Goal: Task Accomplishment & Management: Manage account settings

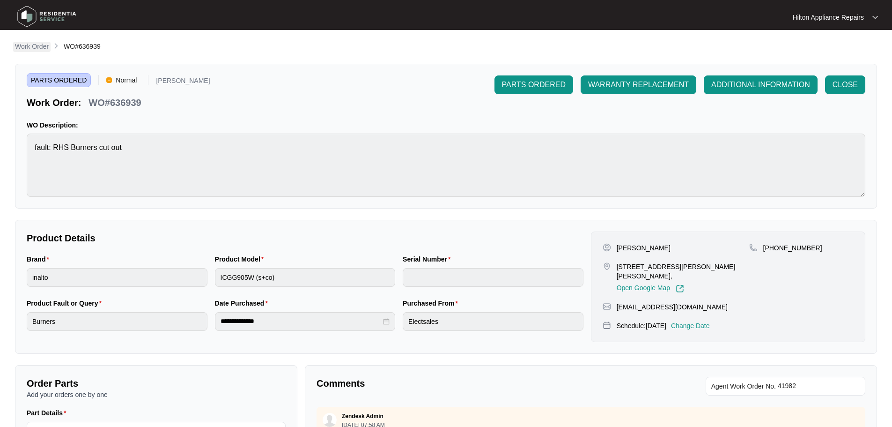
click at [33, 47] on p "Work Order" at bounding box center [32, 46] width 34 height 9
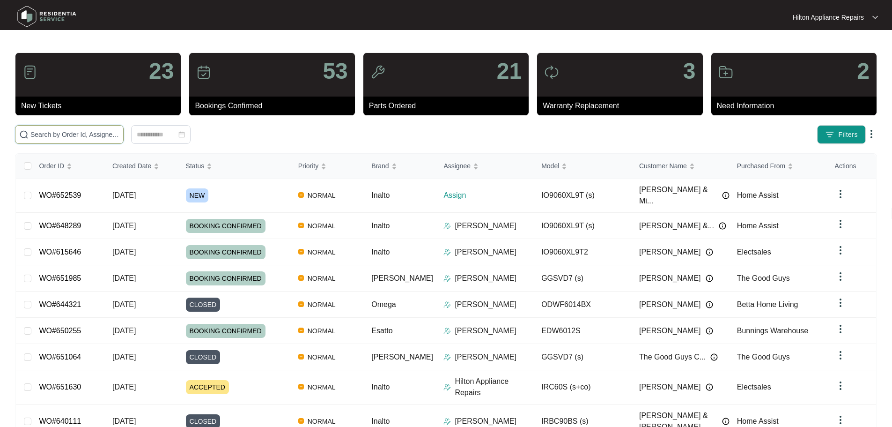
click at [110, 133] on input "text" at bounding box center [74, 134] width 89 height 10
click at [119, 132] on input "text" at bounding box center [74, 134] width 89 height 10
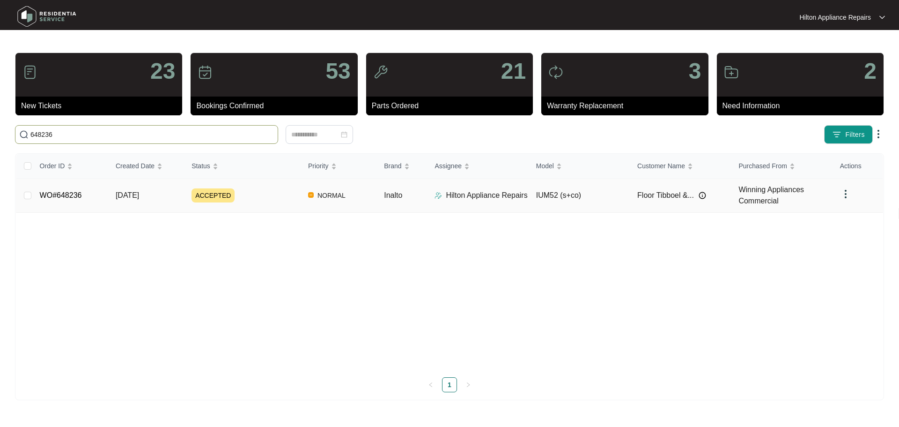
type input "648236"
click at [440, 196] on img at bounding box center [438, 195] width 7 height 7
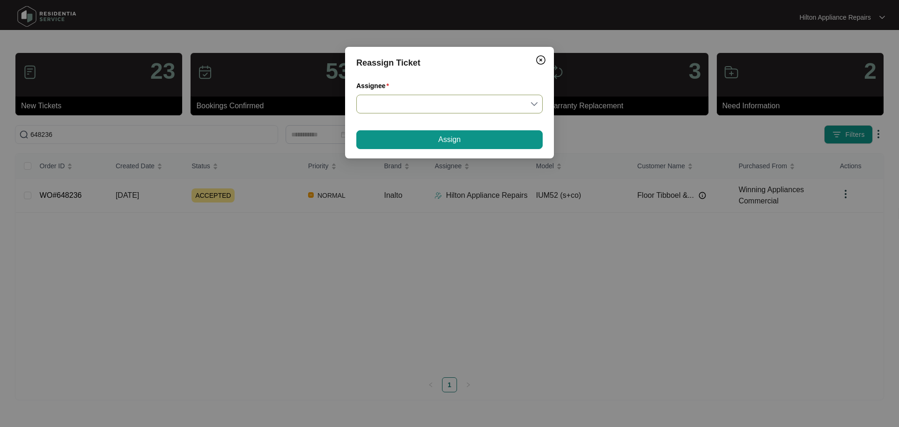
click at [423, 100] on input "Assignee" at bounding box center [449, 104] width 175 height 18
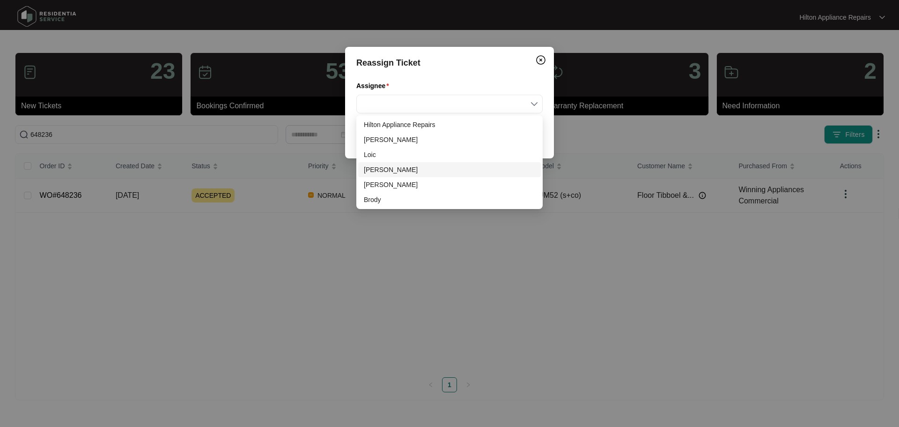
click at [378, 171] on div "[PERSON_NAME]" at bounding box center [449, 169] width 171 height 10
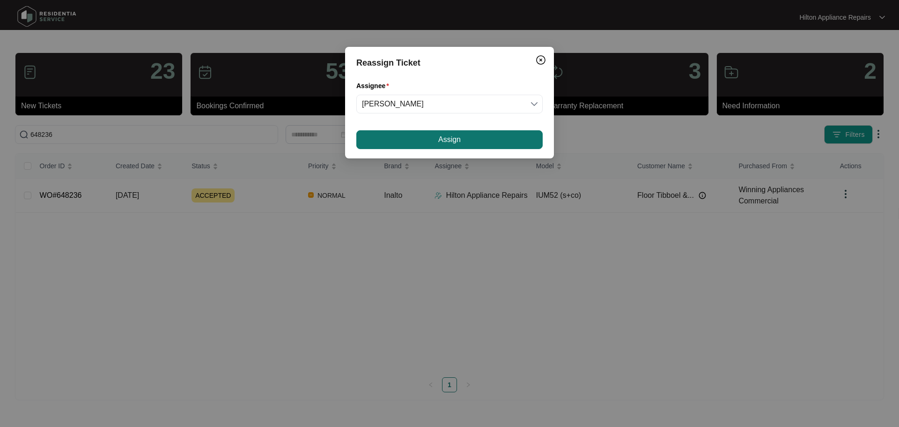
click at [458, 136] on span "Assign" at bounding box center [449, 139] width 22 height 11
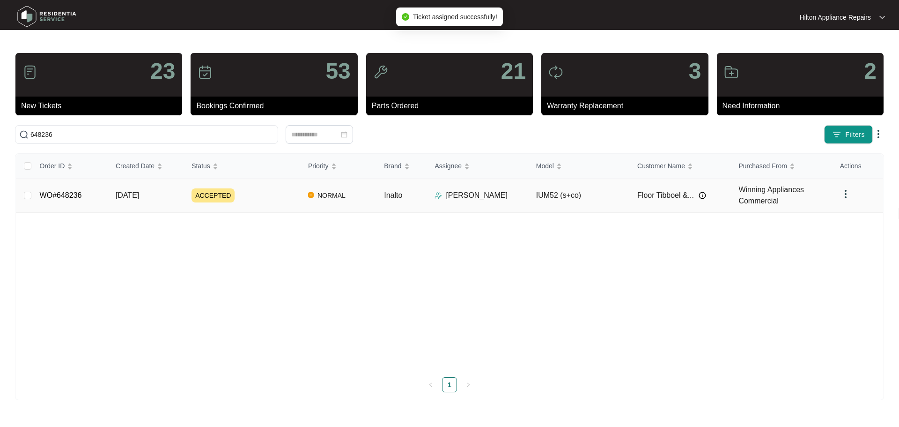
click at [272, 199] on div "ACCEPTED" at bounding box center [246, 195] width 109 height 14
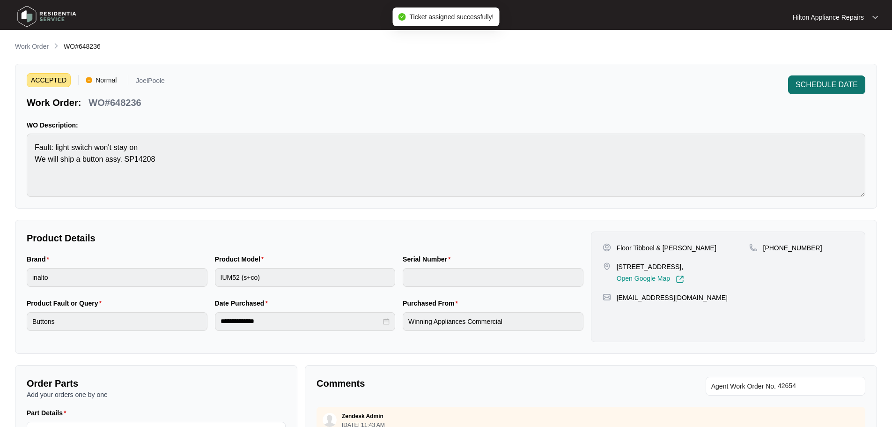
click at [812, 81] on span "SCHEDULE DATE" at bounding box center [827, 84] width 62 height 11
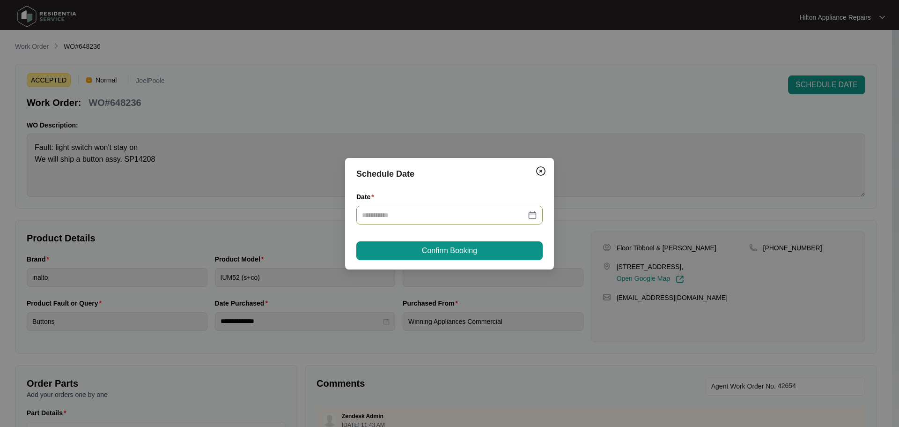
click at [535, 214] on div at bounding box center [449, 215] width 175 height 10
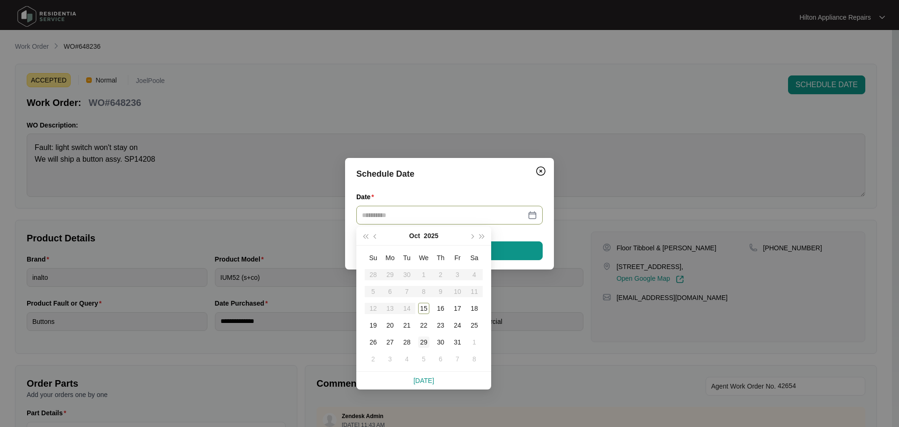
click at [421, 339] on div "29" at bounding box center [423, 341] width 11 height 11
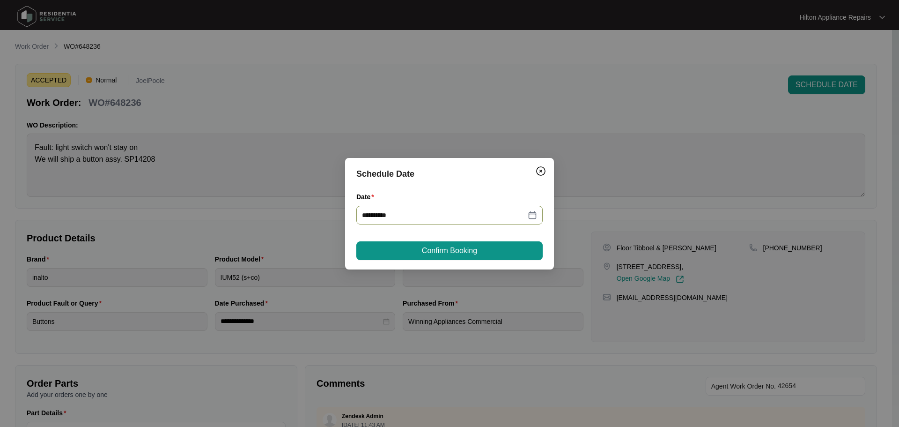
type input "**********"
click at [450, 254] on span "Confirm Booking" at bounding box center [449, 250] width 55 height 11
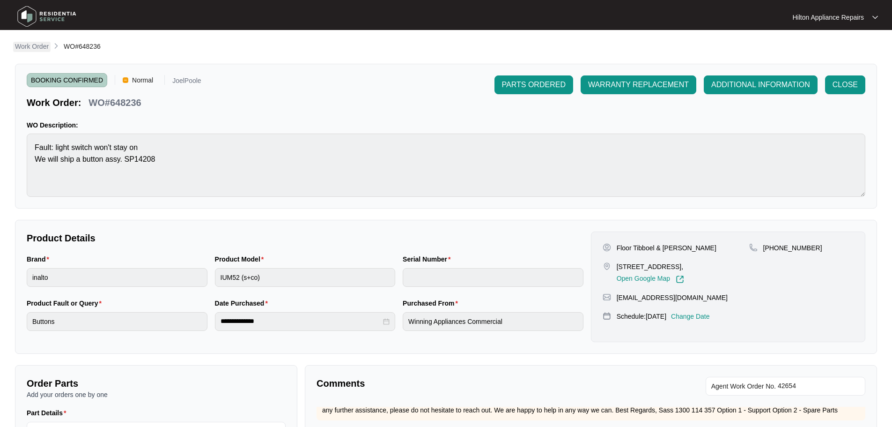
click at [30, 46] on p "Work Order" at bounding box center [32, 46] width 34 height 9
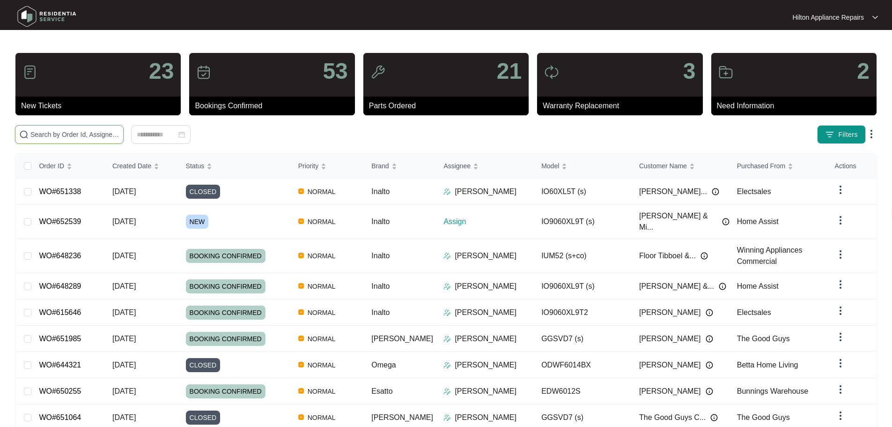
click at [76, 136] on input "text" at bounding box center [74, 134] width 89 height 10
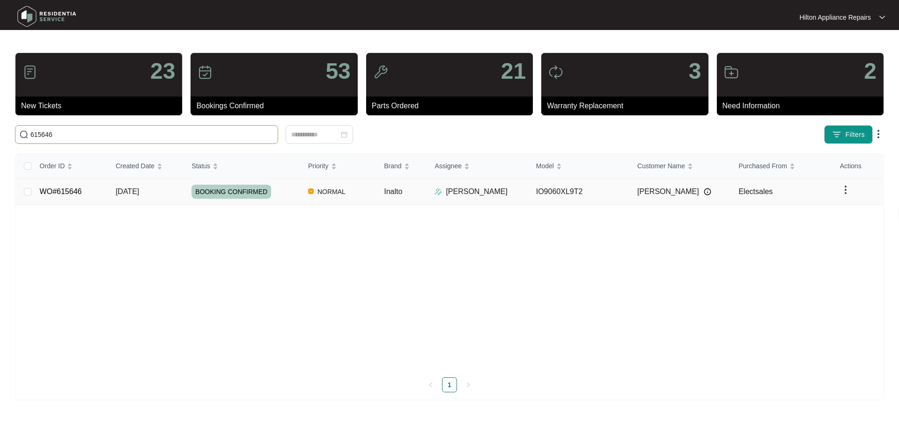
type input "615646"
click at [284, 187] on div "BOOKING CONFIRMED" at bounding box center [246, 191] width 109 height 14
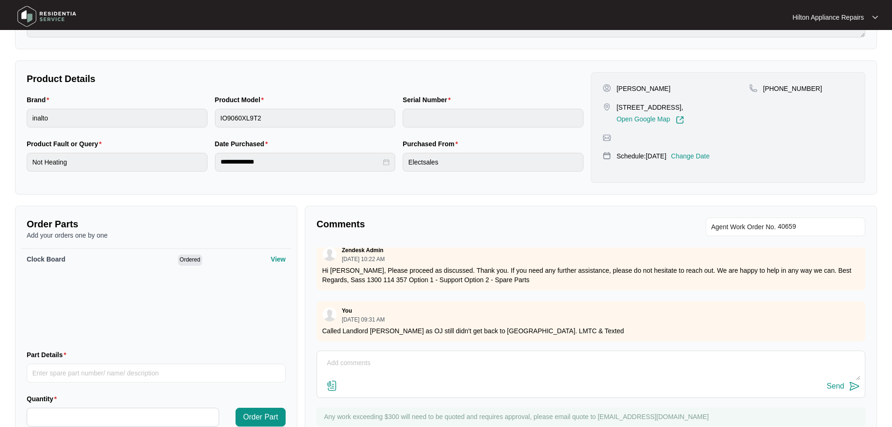
scroll to position [197, 0]
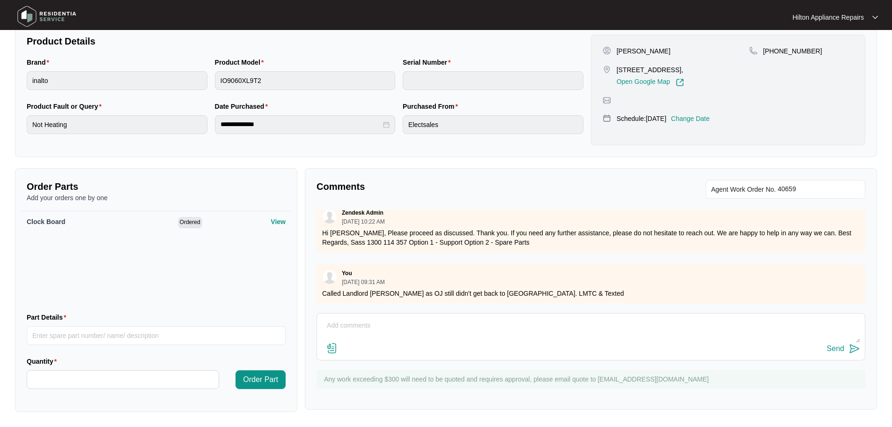
click at [432, 323] on textarea at bounding box center [591, 330] width 538 height 24
type textarea "Good Morning Team, I've spoken to [PERSON_NAME] (landlord) this morning and she…"
click at [832, 349] on div "Send" at bounding box center [835, 348] width 17 height 8
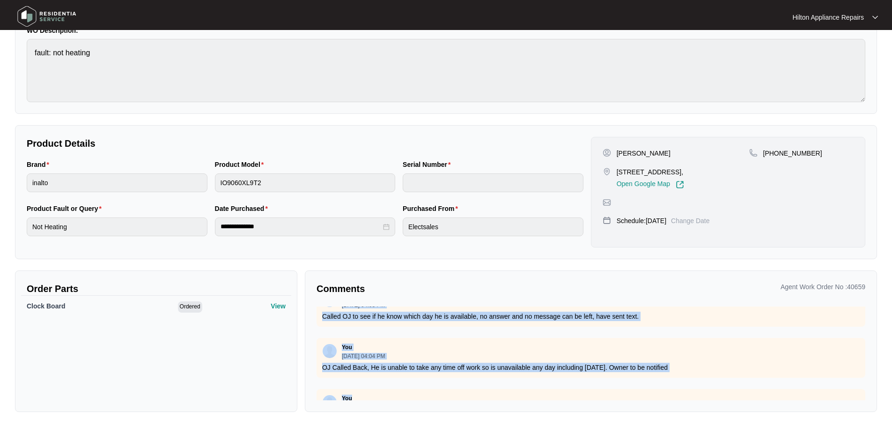
scroll to position [209, 0]
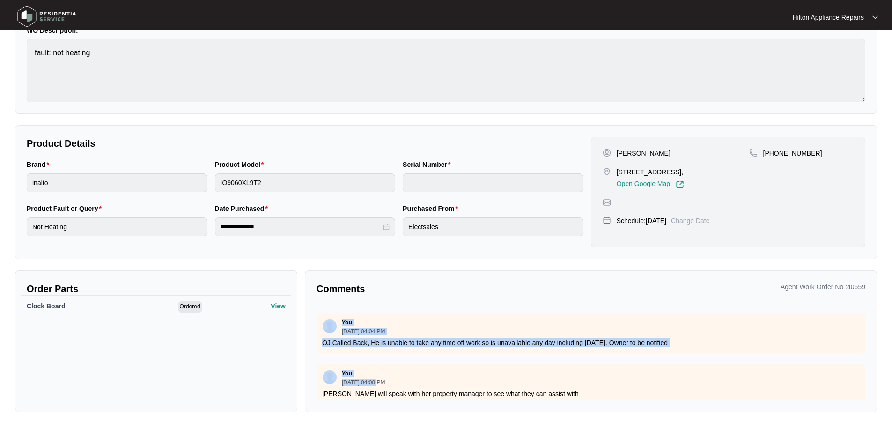
drag, startPoint x: 843, startPoint y: 384, endPoint x: 387, endPoint y: 379, distance: 456.1
click at [382, 382] on div "You [DATE] 12:51 PM Please update model number. Called [PERSON_NAME] LMTC & Tex…" at bounding box center [591, 353] width 549 height 94
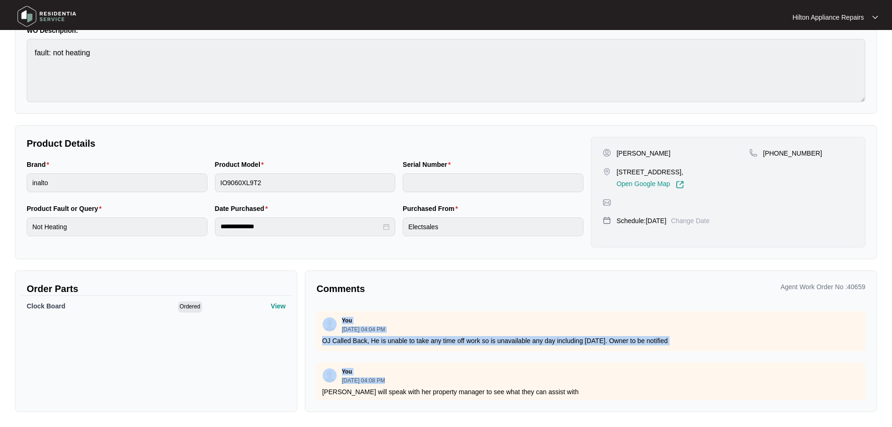
click at [484, 354] on div "You [DATE] 12:51 PM Please update model number. Called [PERSON_NAME] LMTC & Tex…" at bounding box center [591, 353] width 549 height 94
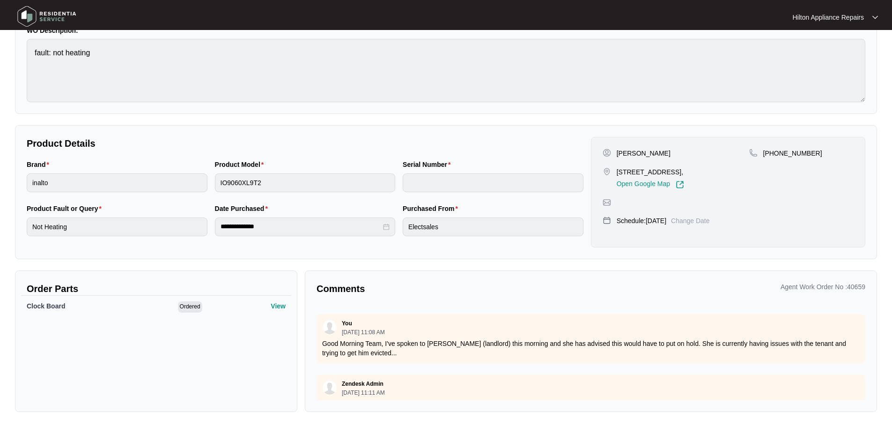
scroll to position [1451, 0]
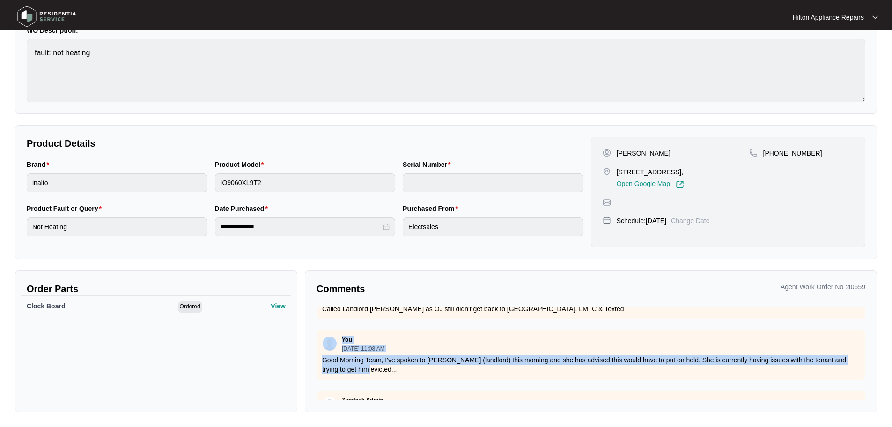
drag, startPoint x: 371, startPoint y: 370, endPoint x: 317, endPoint y: 345, distance: 59.7
click at [317, 345] on div "You [DATE] 11:08 AM Good Morning Team, I've spoken to [PERSON_NAME] (landlord) …" at bounding box center [591, 354] width 549 height 49
copy div "You [DATE] 11:08 AM Good Morning Team, I've spoken to [PERSON_NAME] (landlord) …"
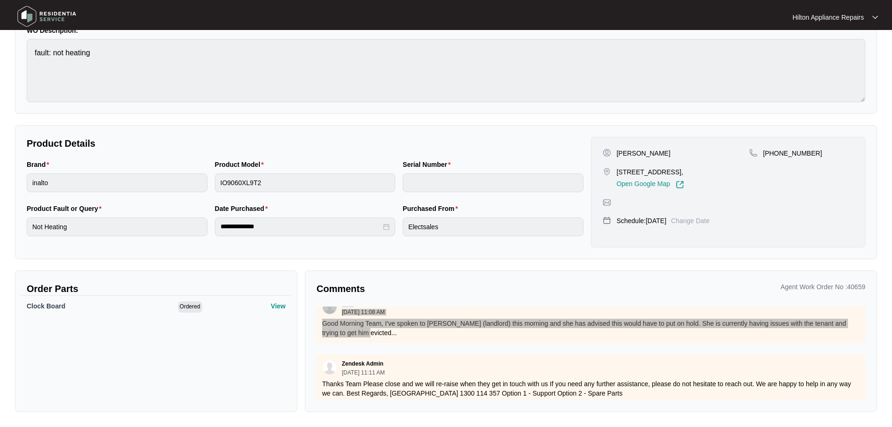
scroll to position [1497, 0]
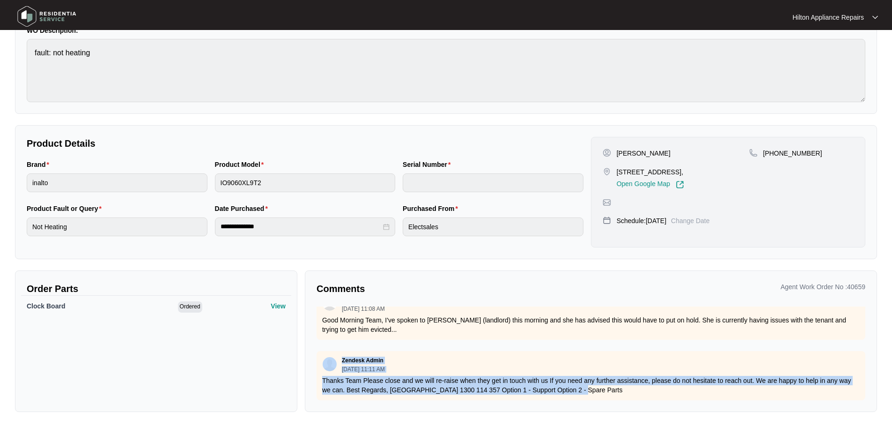
drag, startPoint x: 584, startPoint y: 387, endPoint x: 320, endPoint y: 361, distance: 265.3
click at [320, 361] on div "Zendesk Admin [DATE] 11:11 AM Thanks Team Please close and we will re-raise whe…" at bounding box center [591, 375] width 549 height 49
copy div "Zendesk Admin [DATE] 11:11 AM Thanks Team Please close and we will re-raise whe…"
click at [730, 335] on div "You [DATE] 12:51 PM Please update model number. Called [PERSON_NAME] LMTC & Tex…" at bounding box center [591, 353] width 549 height 94
